Goal: Information Seeking & Learning: Learn about a topic

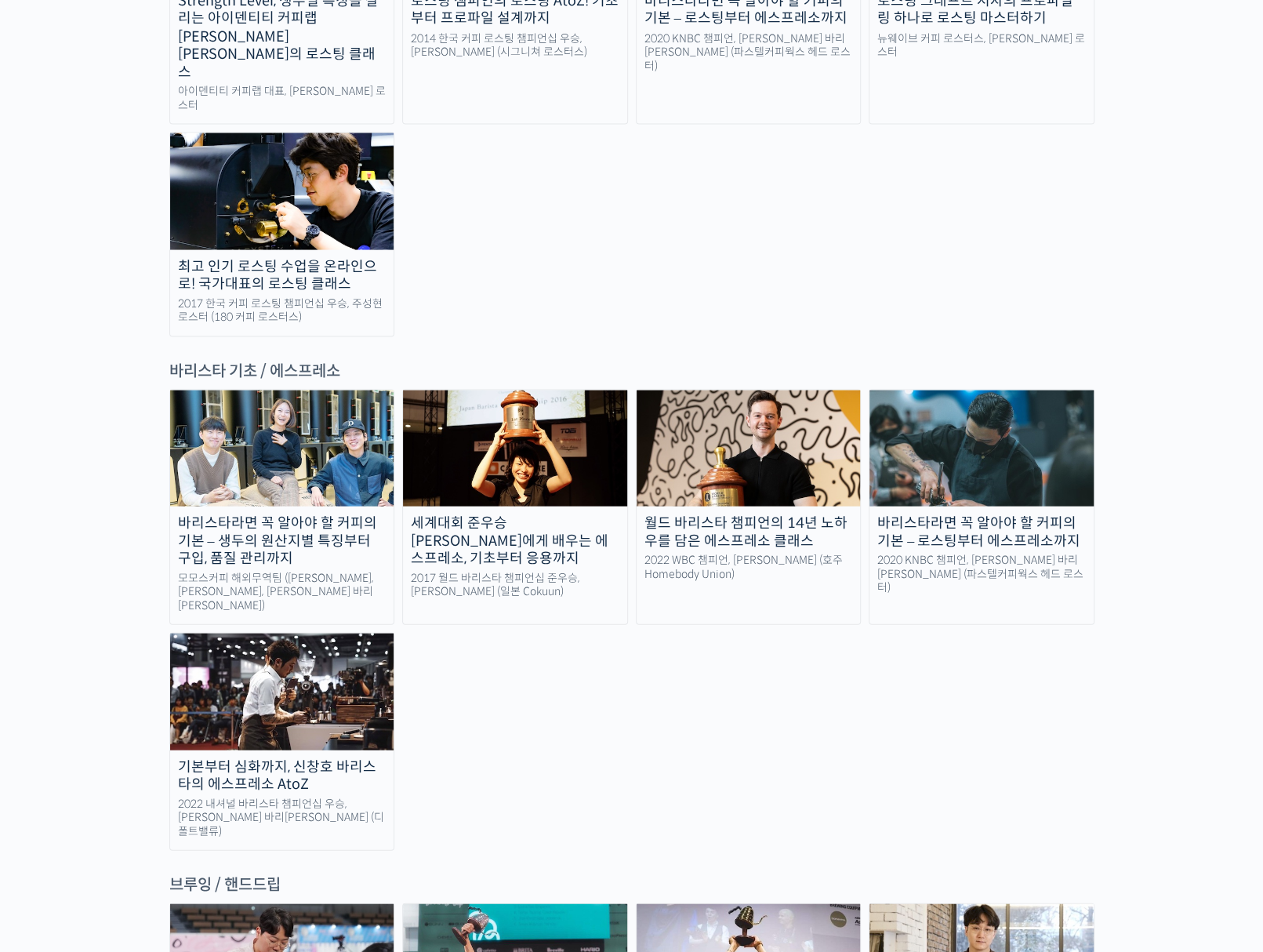
scroll to position [1677, 0]
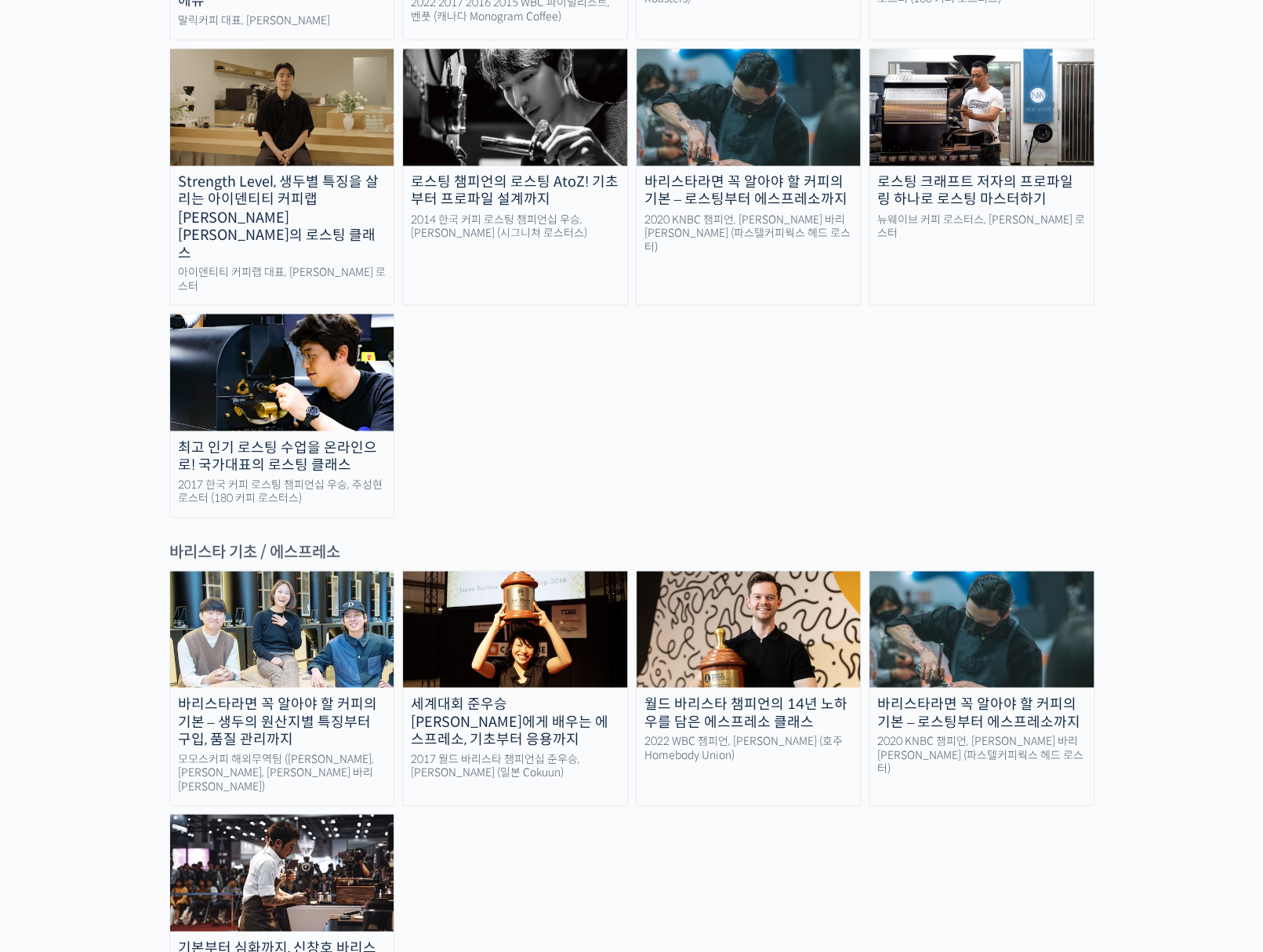
click at [292, 571] on img at bounding box center [282, 629] width 224 height 116
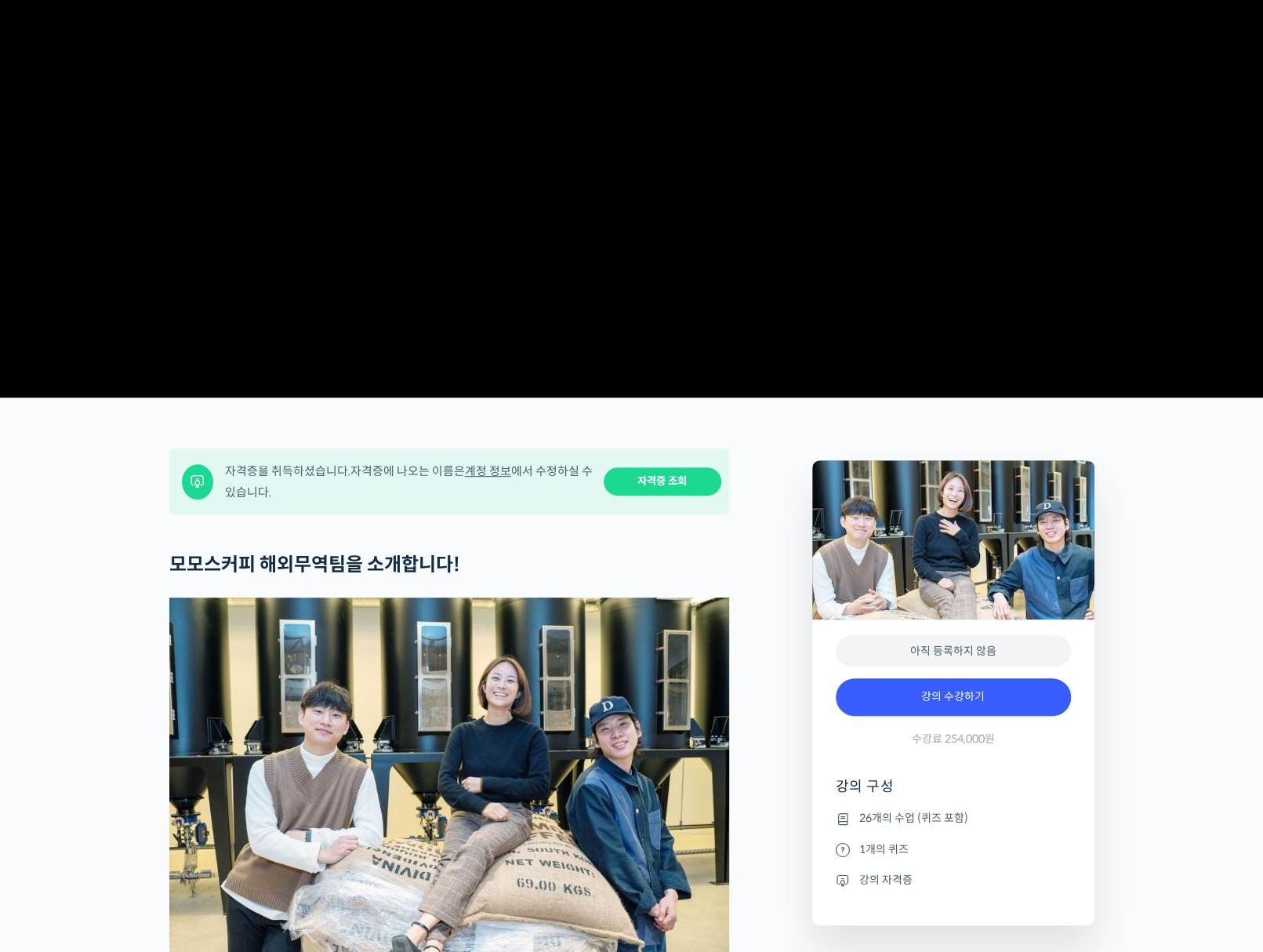
scroll to position [470, 0]
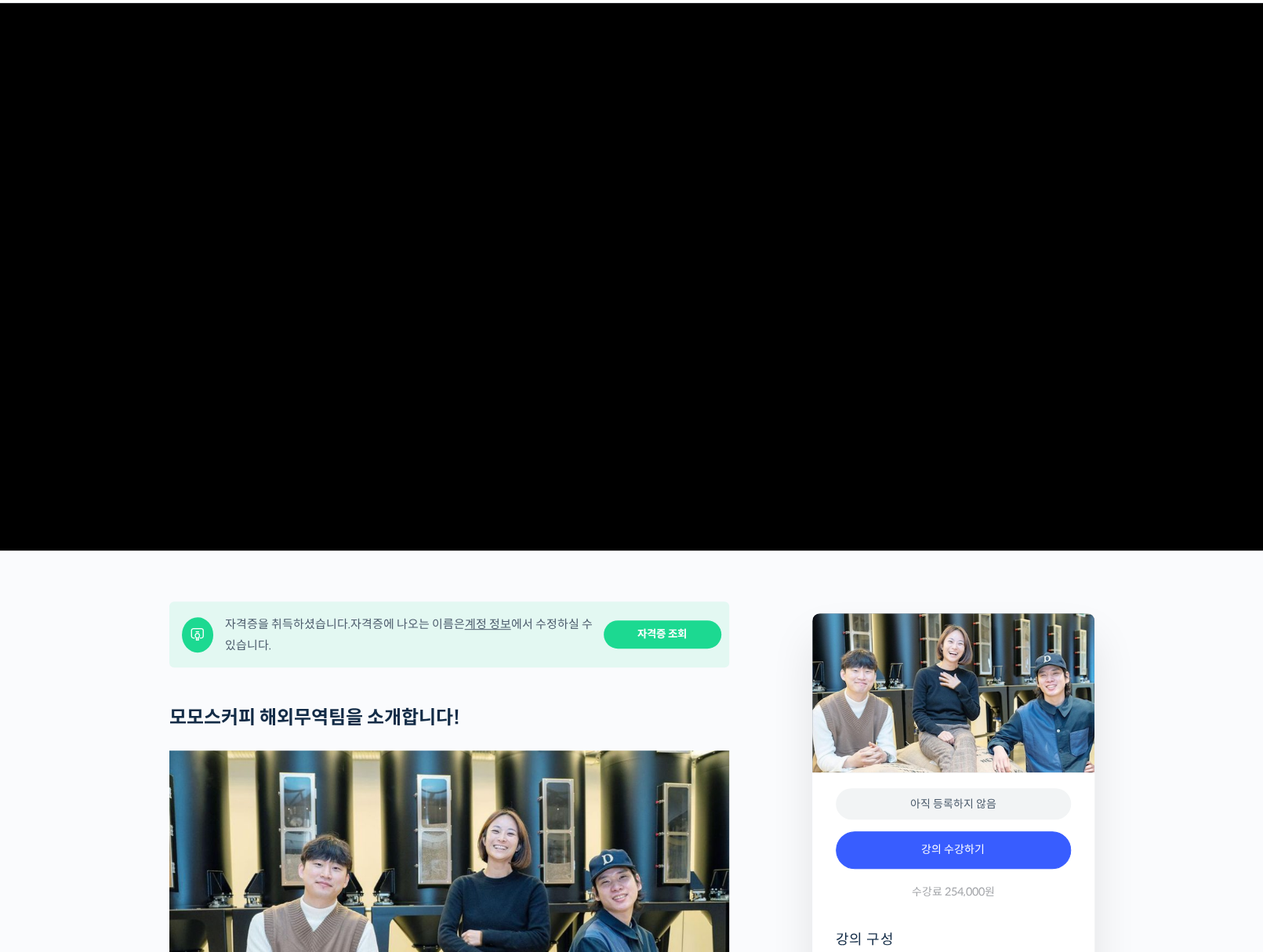
scroll to position [0, 0]
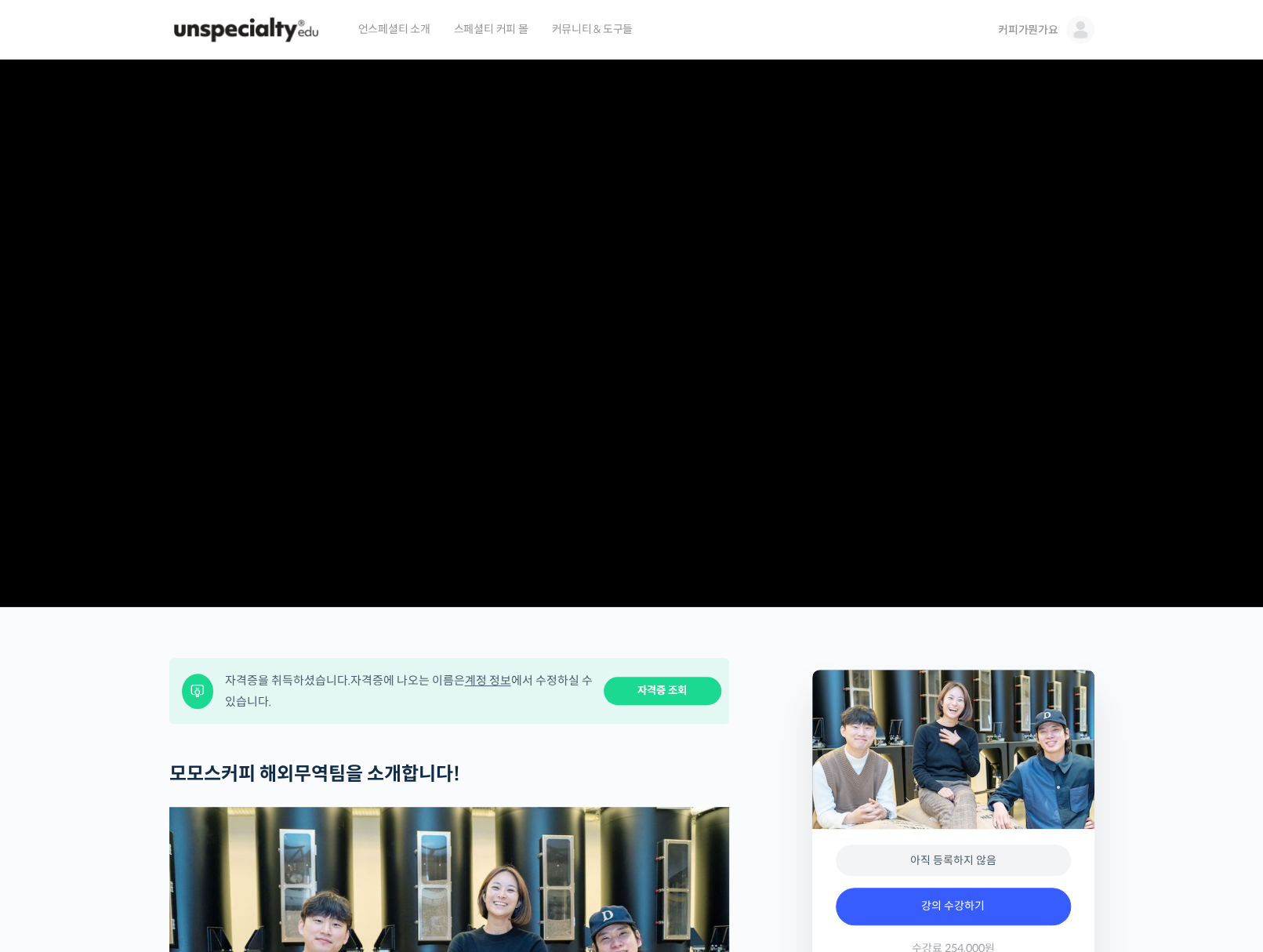
click at [283, 37] on img at bounding box center [246, 29] width 154 height 47
